Goal: Task Accomplishment & Management: Complete application form

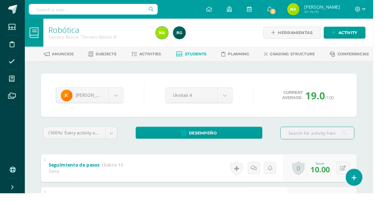
click at [118, 102] on body "Students Discipline Attendance My courses Archivos Soporte Centro de ayuda Últi…" at bounding box center [194, 150] width 388 height 301
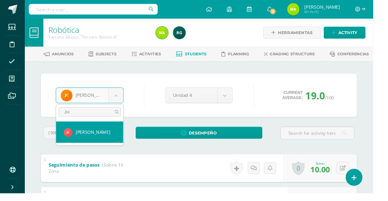
type input "JHO"
select select "1276"
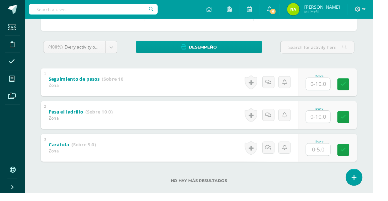
scroll to position [91, 0]
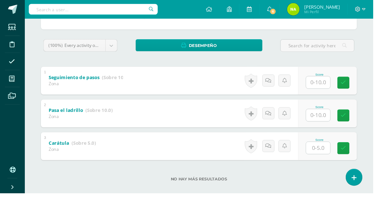
click at [338, 121] on input "text" at bounding box center [331, 120] width 25 height 13
click at [335, 87] on input "text" at bounding box center [331, 86] width 25 height 13
type input "10"
click at [332, 121] on input "text" at bounding box center [331, 120] width 25 height 13
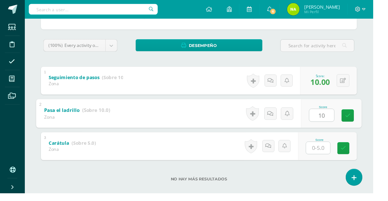
type input "10"
click at [385, 88] on div "Robótica Tercero Básico "Tercero Básico A" Herramientas Detalle de asistencias …" at bounding box center [207, 69] width 362 height 282
click at [118, 48] on body "Students Discipline Attendance My courses Archivos Soporte Centro de ayuda Últi…" at bounding box center [194, 59] width 388 height 301
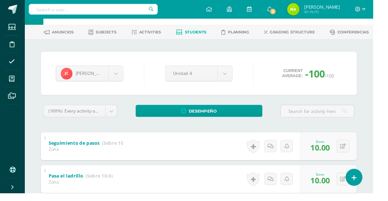
scroll to position [20, 0]
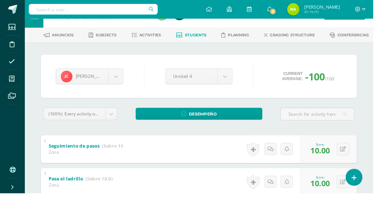
click at [123, 83] on body "Students Discipline Attendance My courses Archivos Soporte Centro de ayuda Últi…" at bounding box center [194, 130] width 388 height 301
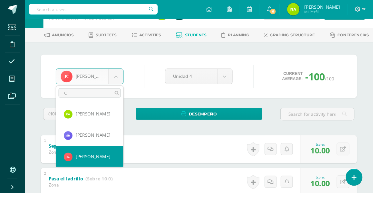
scroll to position [0, 0]
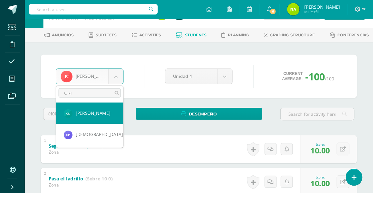
type input "CRIS"
select select "959"
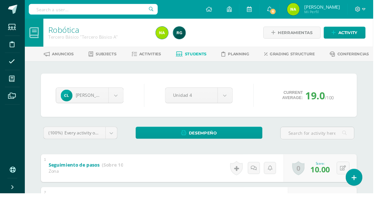
click at [120, 99] on body "Students Discipline Attendance My courses Archivos Soporte Centro de ayuda Últi…" at bounding box center [194, 150] width 388 height 301
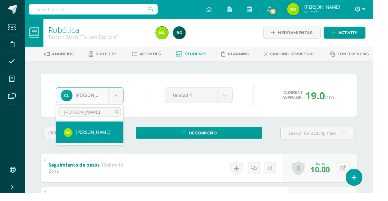
type input "ELIAS"
select select "141"
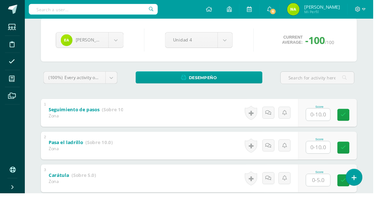
scroll to position [91, 0]
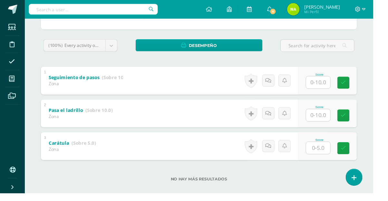
click at [337, 86] on input "text" at bounding box center [331, 86] width 25 height 13
type input "10"
click at [336, 123] on input "text" at bounding box center [331, 120] width 25 height 13
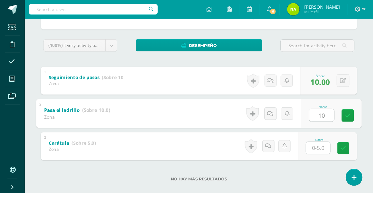
type input "10"
click at [387, 103] on div "Robótica Tercero Básico "Tercero Básico A" Herramientas Detalle de asistencias …" at bounding box center [207, 69] width 362 height 282
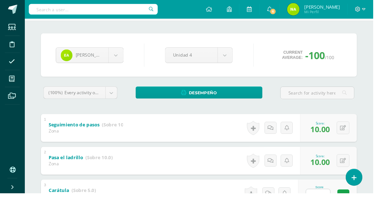
scroll to position [7, 0]
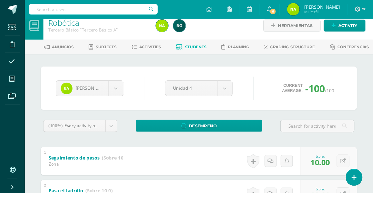
click at [121, 95] on body "Students Discipline Attendance My courses Archivos Soporte Centro de ayuda Últi…" at bounding box center [194, 143] width 388 height 301
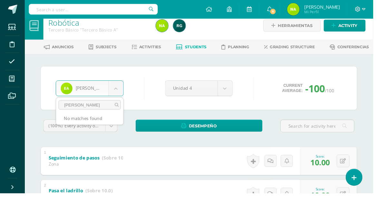
type input "JUA"
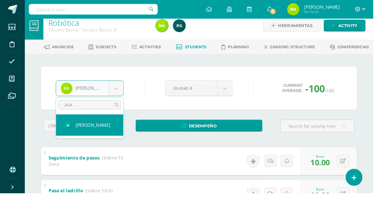
select select "118"
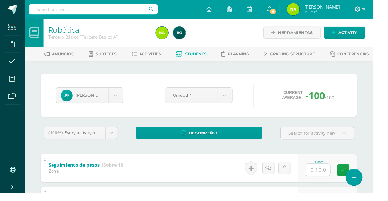
scroll to position [48, 0]
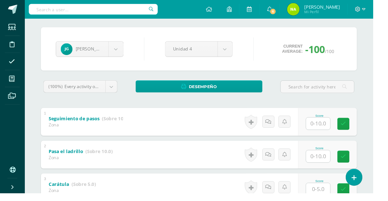
click at [339, 132] on input "text" at bounding box center [331, 129] width 25 height 13
type input "10"
click at [337, 164] on input "text" at bounding box center [331, 163] width 25 height 13
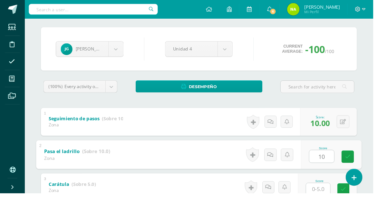
type input "10"
click at [387, 141] on div "Robótica Tercero Básico "Tercero Básico A" Herramientas Detalle de asistencias …" at bounding box center [207, 112] width 362 height 282
click at [119, 54] on body "Students Discipline Attendance My courses Archivos Soporte Centro de ayuda Últi…" at bounding box center [194, 102] width 388 height 301
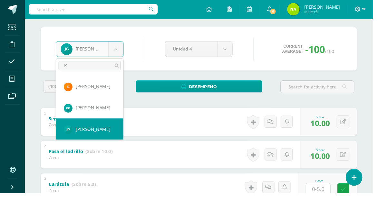
scroll to position [0, 0]
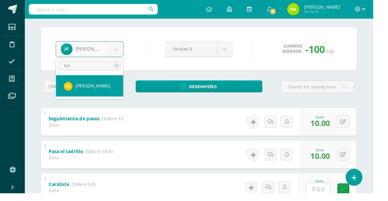
type input "KAO"
select select "1014"
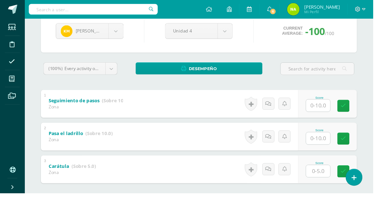
scroll to position [68, 0]
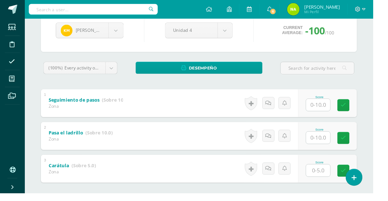
click at [332, 111] on input "text" at bounding box center [331, 109] width 25 height 13
type input "10"
click at [337, 146] on input "text" at bounding box center [331, 143] width 25 height 13
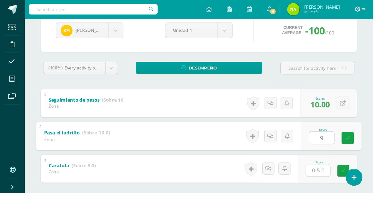
type input "9"
click at [386, 97] on div "Robótica Tercero Básico "Tercero Básico A" Herramientas Detalle de asistencias …" at bounding box center [207, 93] width 362 height 282
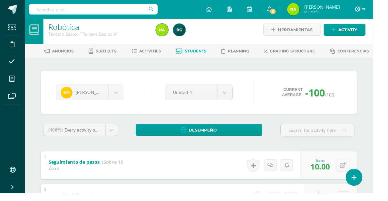
scroll to position [0, 0]
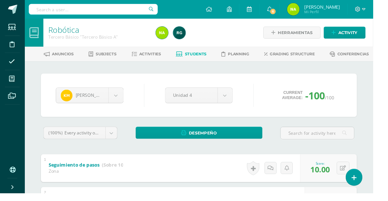
click at [115, 104] on body "Students Discipline Attendance My courses Archivos Soporte Centro de ayuda Últi…" at bounding box center [194, 150] width 388 height 301
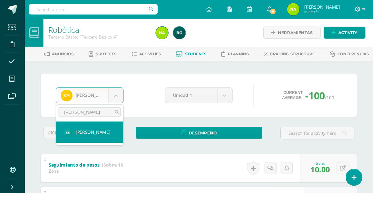
type input "KENN"
select select "125"
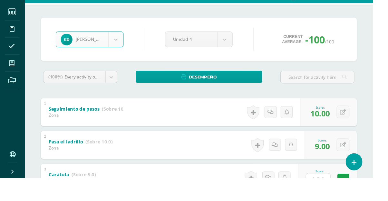
scroll to position [44, 0]
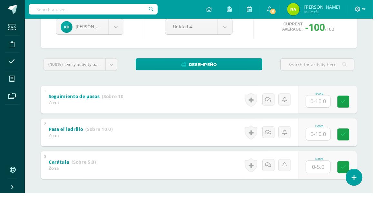
scroll to position [74, 0]
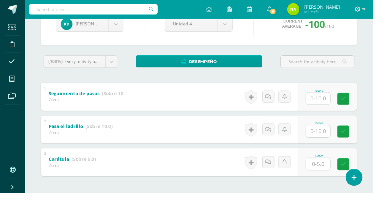
click at [335, 105] on input "text" at bounding box center [331, 102] width 25 height 13
type input "10"
click at [333, 139] on input "text" at bounding box center [331, 137] width 25 height 13
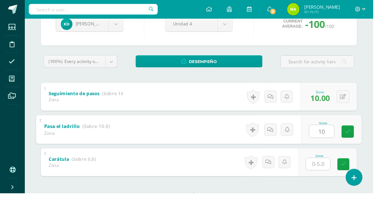
type input "10"
click at [333, 172] on input "text" at bounding box center [331, 171] width 25 height 13
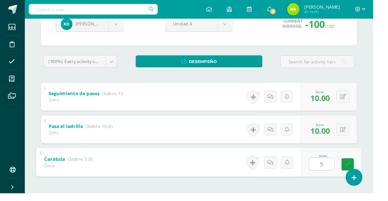
type input "5"
click at [386, 119] on div "Robótica Tercero Básico "Tercero Básico A" Herramientas Detalle de asistencias …" at bounding box center [207, 86] width 362 height 282
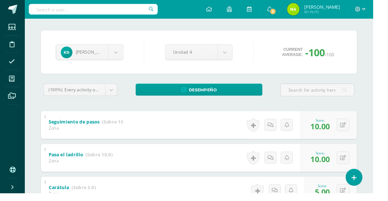
scroll to position [37, 0]
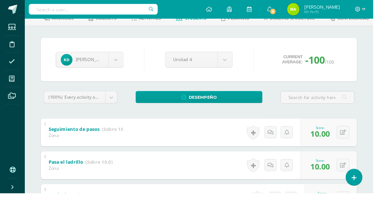
click at [122, 64] on body "Students Discipline Attendance My courses Archivos Soporte Centro de ayuda Últi…" at bounding box center [194, 113] width 388 height 301
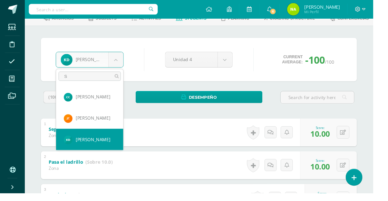
scroll to position [0, 0]
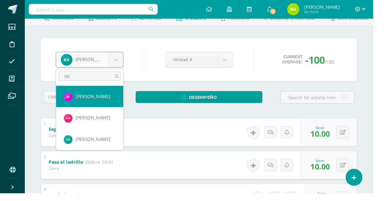
type input "SEB"
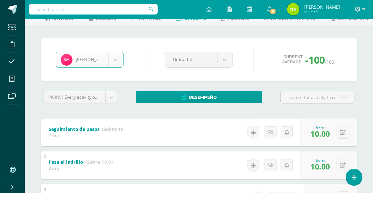
select select "1193"
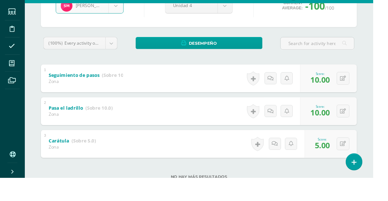
scroll to position [91, 0]
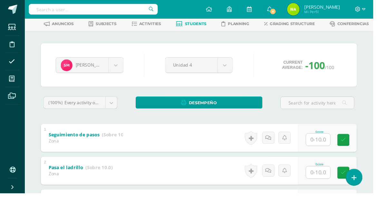
scroll to position [32, 0]
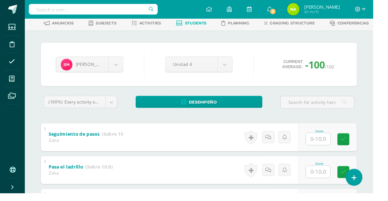
click at [336, 151] on div at bounding box center [331, 144] width 26 height 13
click at [340, 145] on input "text" at bounding box center [331, 145] width 25 height 13
type input "10"
click at [331, 181] on input "text" at bounding box center [331, 179] width 25 height 13
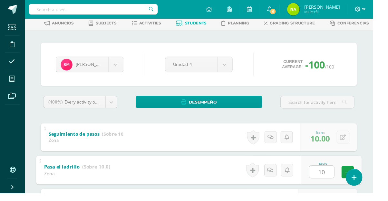
type input "10"
click at [387, 115] on div "Robótica Tercero Básico "Tercero Básico A" Herramientas Detalle de asistencias …" at bounding box center [207, 128] width 362 height 282
click at [121, 70] on body "Students Discipline Attendance My courses Archivos Soporte Centro de ayuda Últi…" at bounding box center [194, 118] width 388 height 301
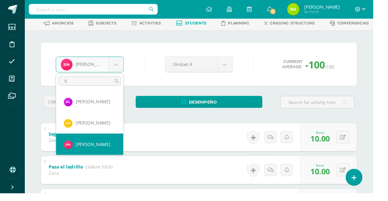
scroll to position [0, 0]
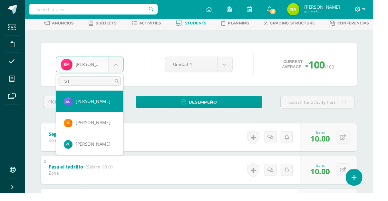
type input "STE"
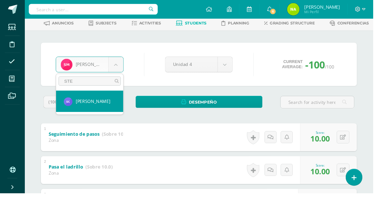
select select "432"
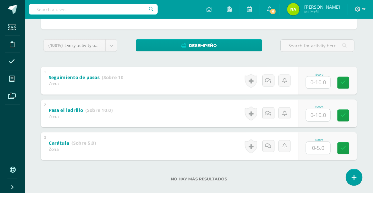
scroll to position [91, 0]
click at [333, 89] on input "text" at bounding box center [331, 86] width 25 height 13
type input "10"
click at [334, 122] on input "text" at bounding box center [331, 120] width 25 height 13
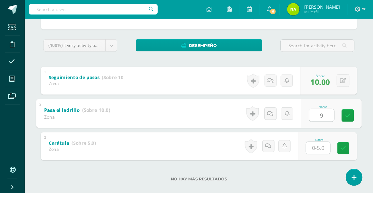
type input "9"
click at [380, 111] on div "[PERSON_NAME] [PERSON_NAME] [PERSON_NAME] [PERSON_NAME] [PERSON_NAME] [PERSON_N…" at bounding box center [207, 91] width 355 height 237
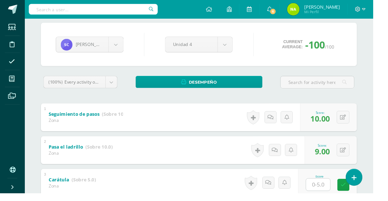
scroll to position [59, 0]
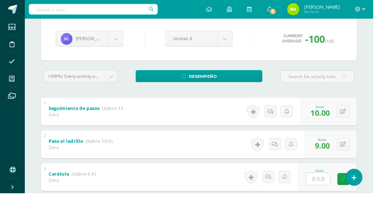
click at [332, 189] on input "text" at bounding box center [331, 186] width 25 height 13
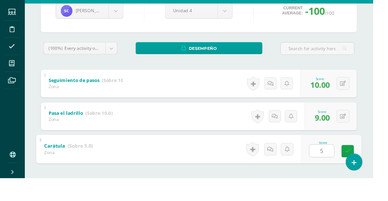
type input "5"
click at [387, 134] on div "Robótica Tercero Básico "Tercero Básico A" Herramientas Detalle de asistencias …" at bounding box center [207, 88] width 362 height 282
